Goal: Check status

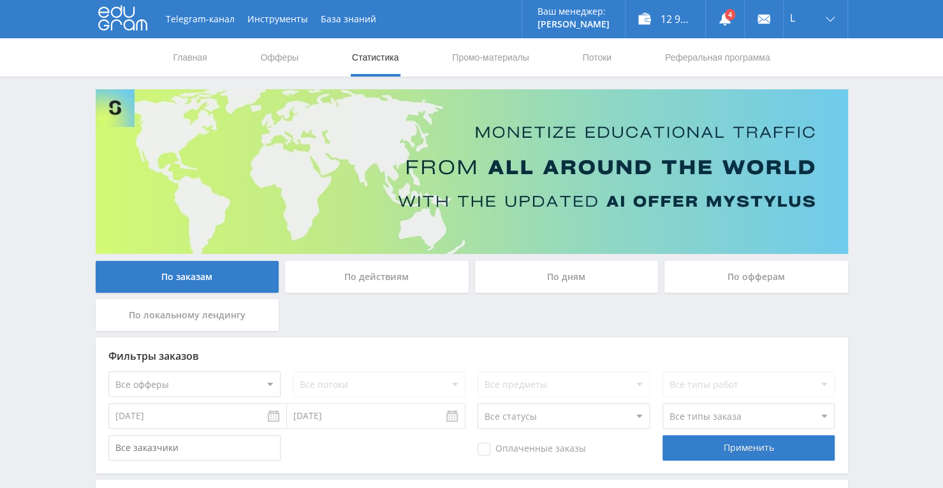
click at [396, 62] on link "Статистика" at bounding box center [376, 57] width 50 height 38
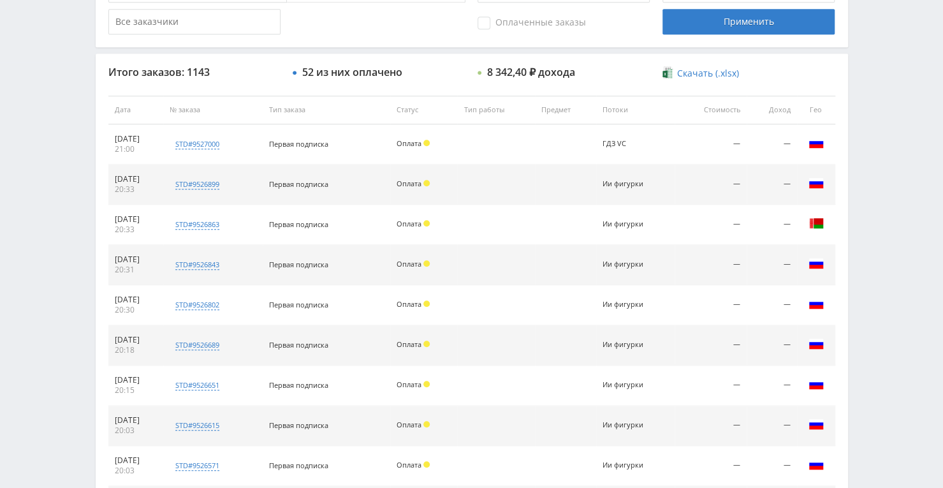
scroll to position [574, 0]
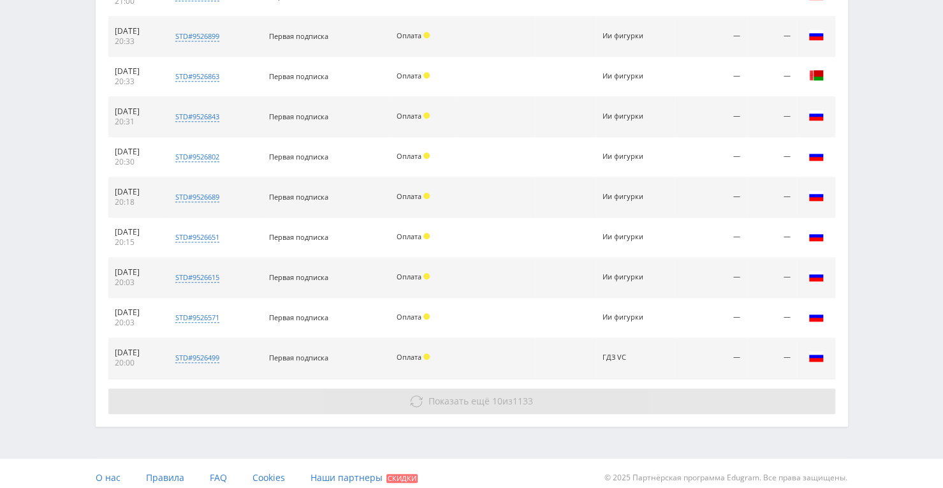
click at [515, 396] on span "1133" at bounding box center [523, 401] width 20 height 12
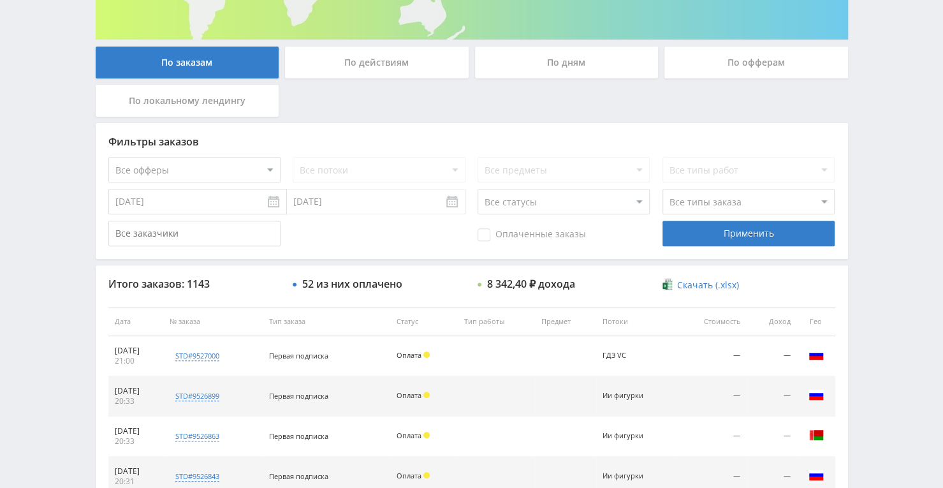
scroll to position [23, 0]
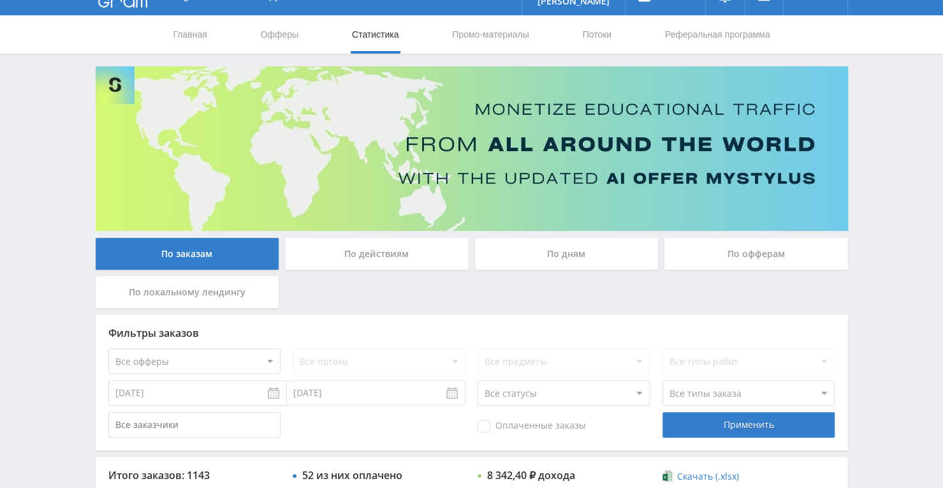
click at [573, 240] on div "По дням" at bounding box center [567, 254] width 184 height 32
click at [0, 0] on input "По дням" at bounding box center [0, 0] width 0 height 0
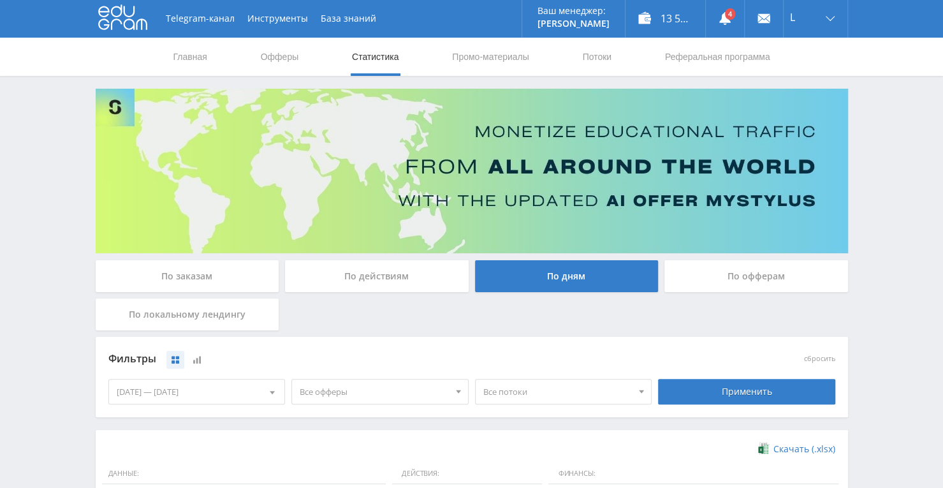
scroll to position [0, 0]
click at [723, 22] on use at bounding box center [725, 19] width 11 height 13
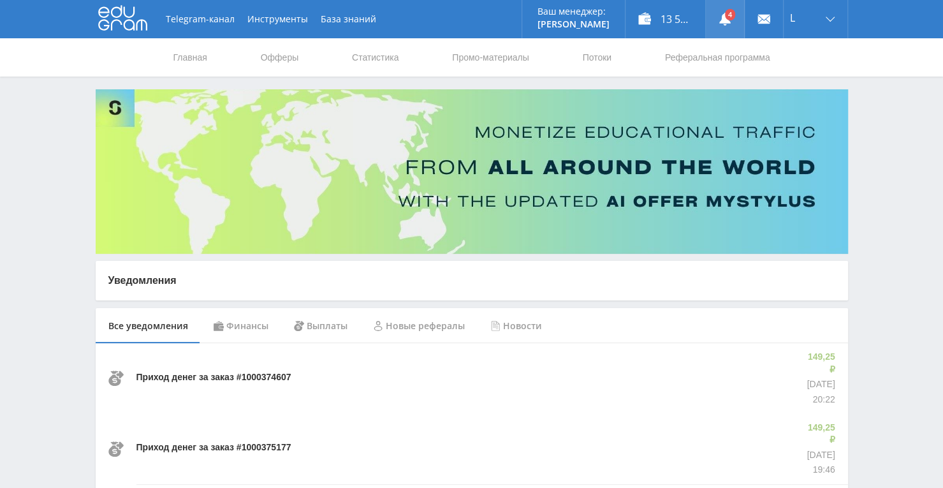
click at [730, 26] on link at bounding box center [725, 19] width 38 height 38
click at [371, 60] on link "Статистика" at bounding box center [376, 57] width 50 height 38
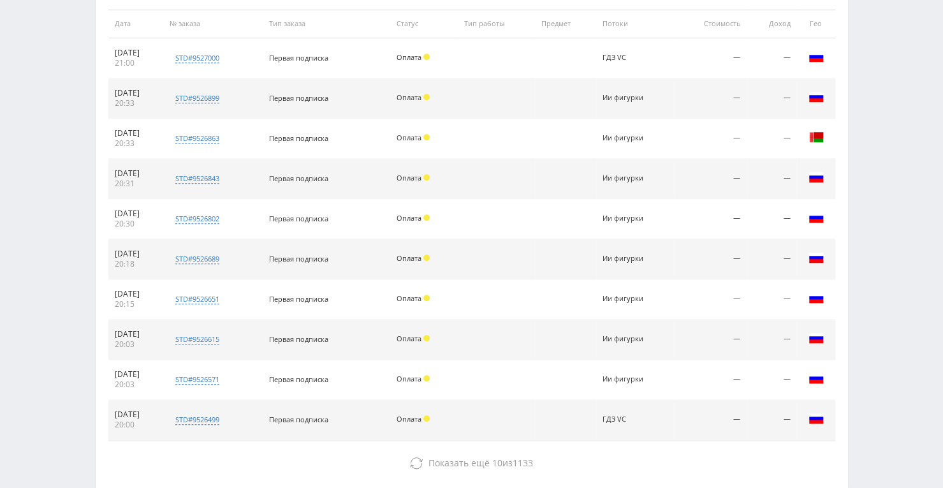
scroll to position [447, 0]
